Goal: Find specific page/section: Find specific page/section

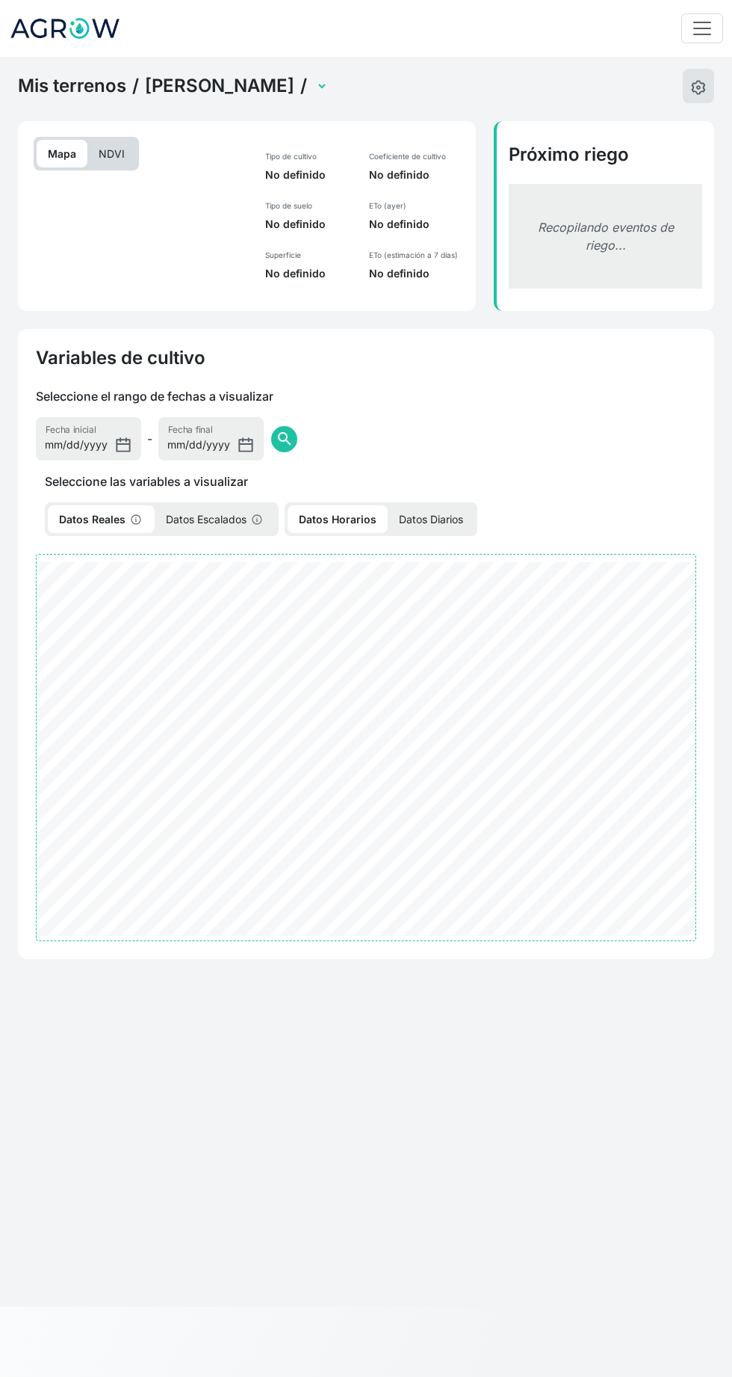
select select "2613"
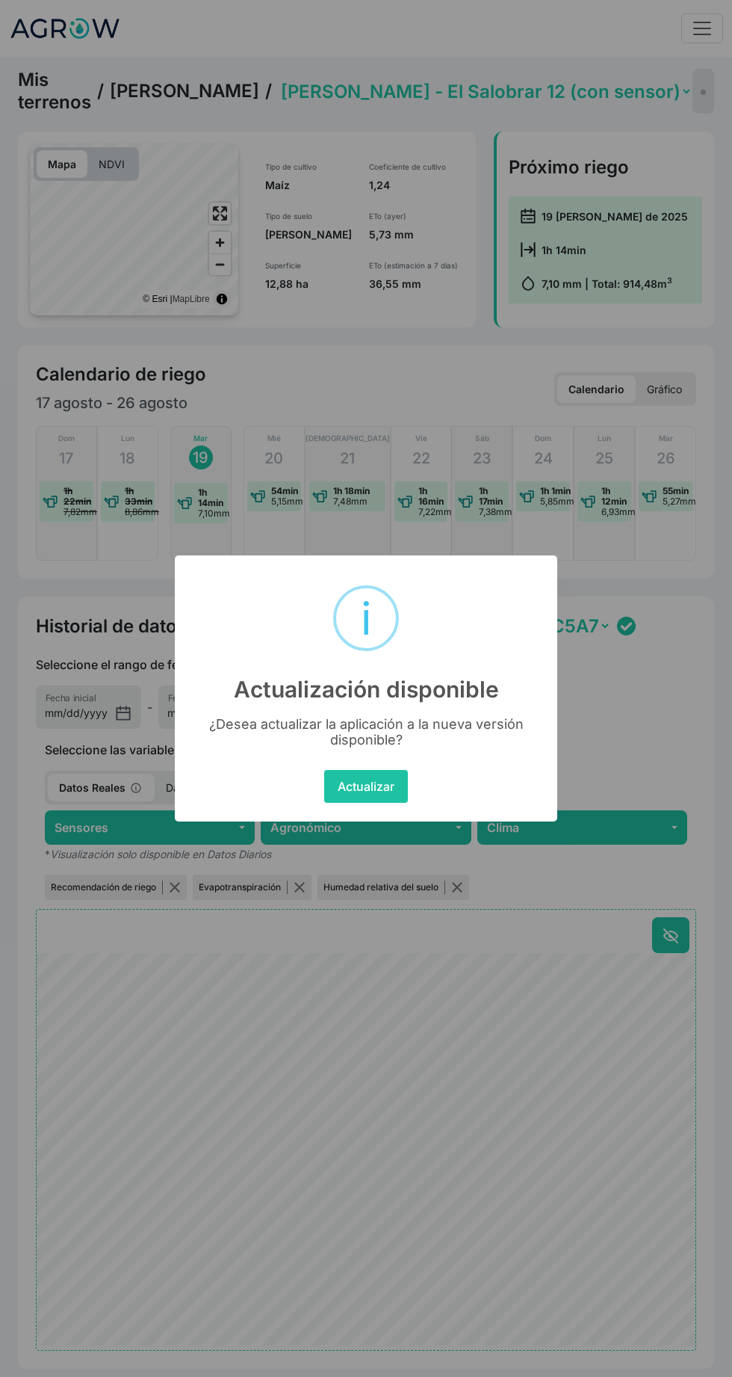
click at [522, 999] on div "× i Actualización disponible ¿Desea actualizar la aplicación a la nueva versión…" at bounding box center [366, 688] width 732 height 1377
click at [670, 811] on div "× i Actualización disponible ¿Desea actualizar la aplicación a la nueva versión…" at bounding box center [366, 688] width 732 height 1377
click at [645, 708] on div "× i Actualización disponible ¿Desea actualizar la aplicación a la nueva versión…" at bounding box center [366, 688] width 732 height 1377
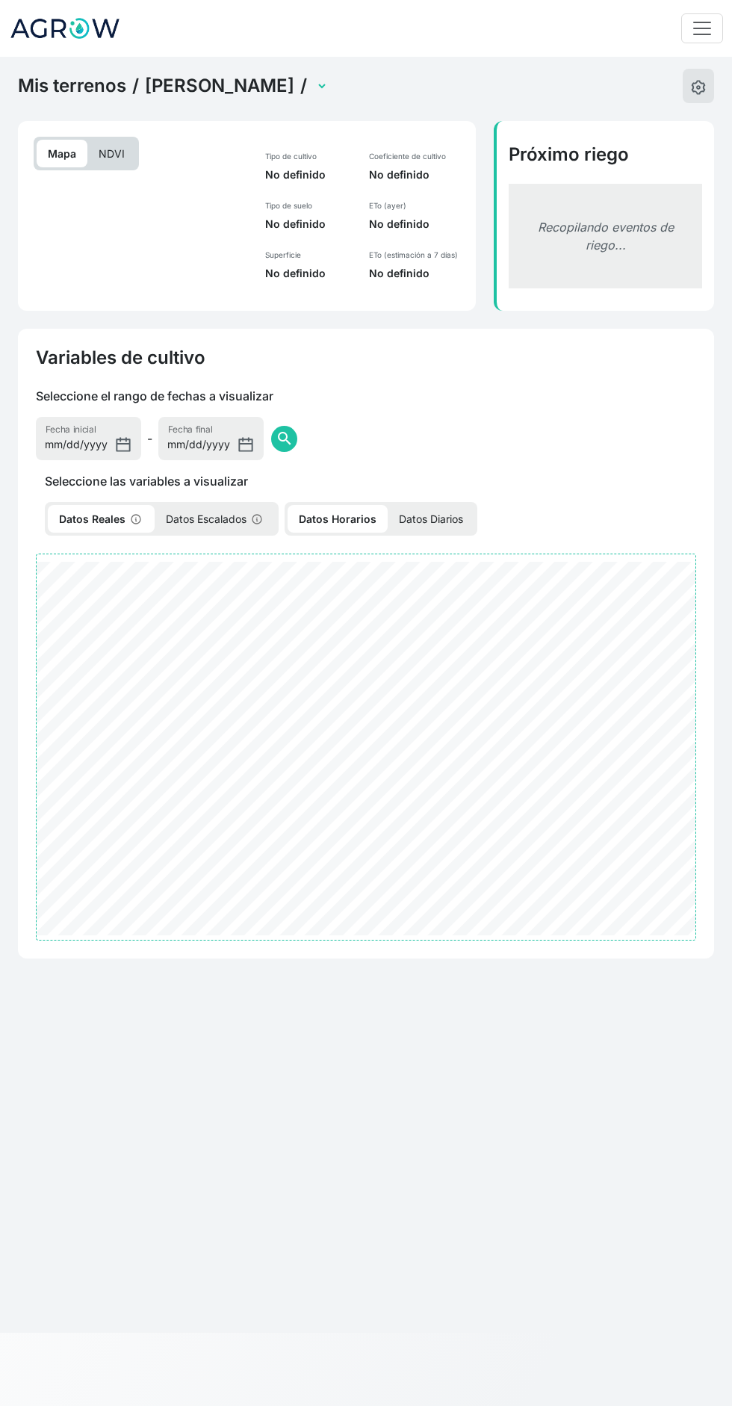
select select "2614"
